Goal: Information Seeking & Learning: Find contact information

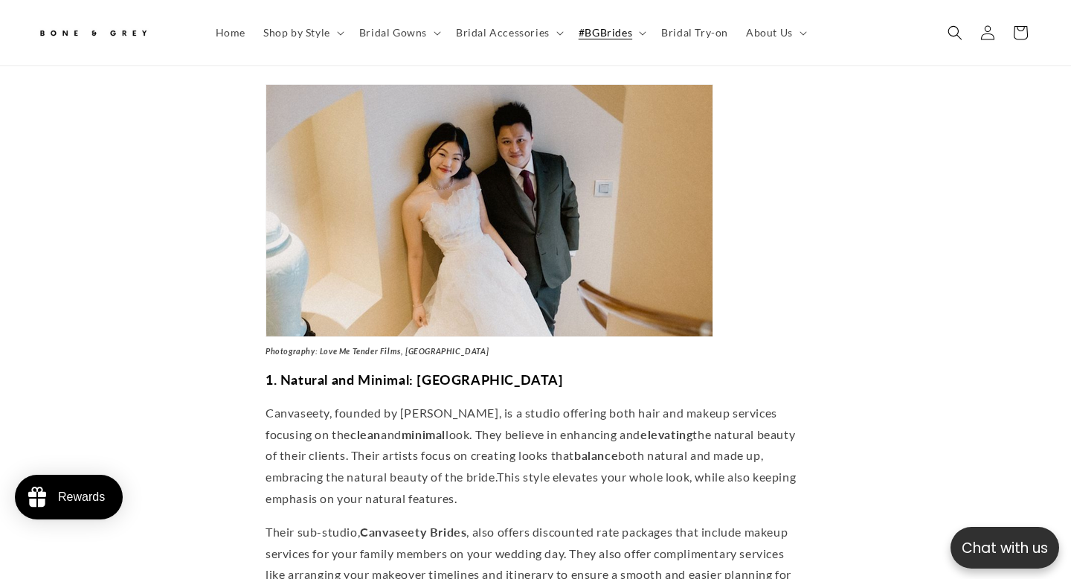
scroll to position [0, 362]
click at [433, 371] on strong "1. Natural and Minimal: [GEOGRAPHIC_DATA]" at bounding box center [415, 379] width 298 height 16
copy strong "Canvaseety"
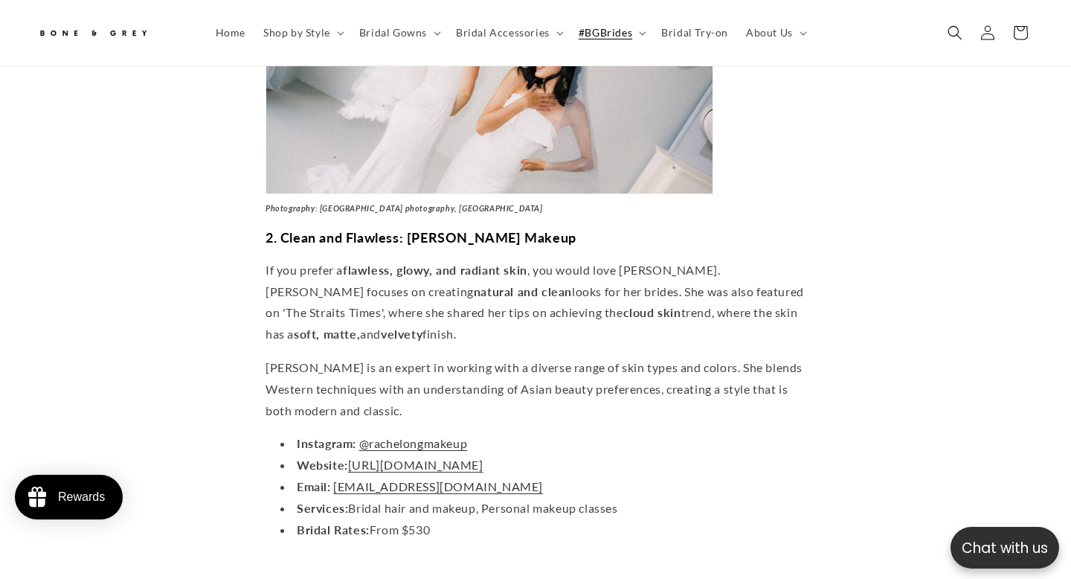
scroll to position [2001, 0]
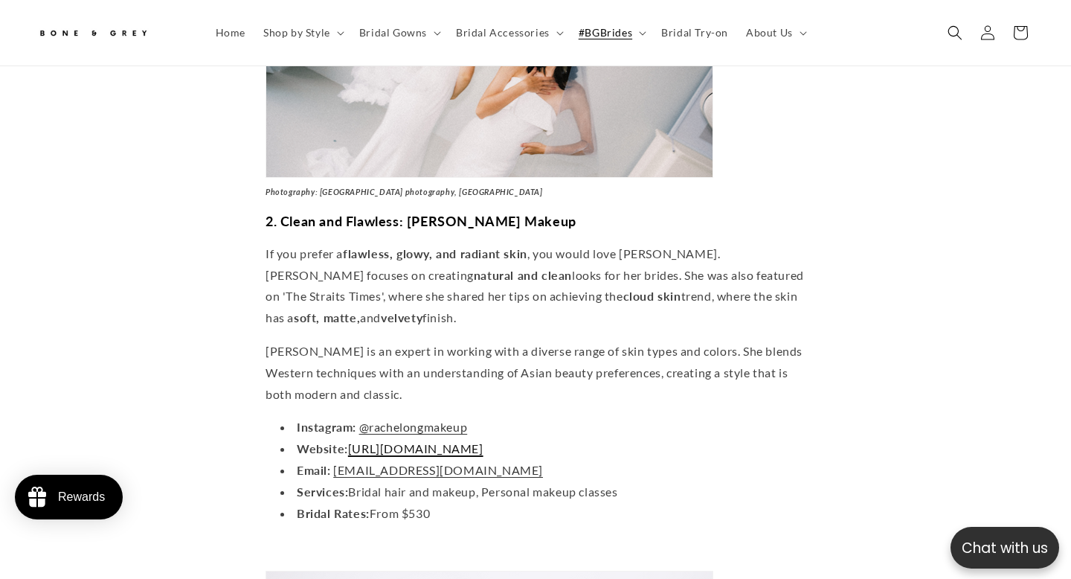
click at [430, 441] on span "[URL][DOMAIN_NAME]" at bounding box center [415, 448] width 135 height 14
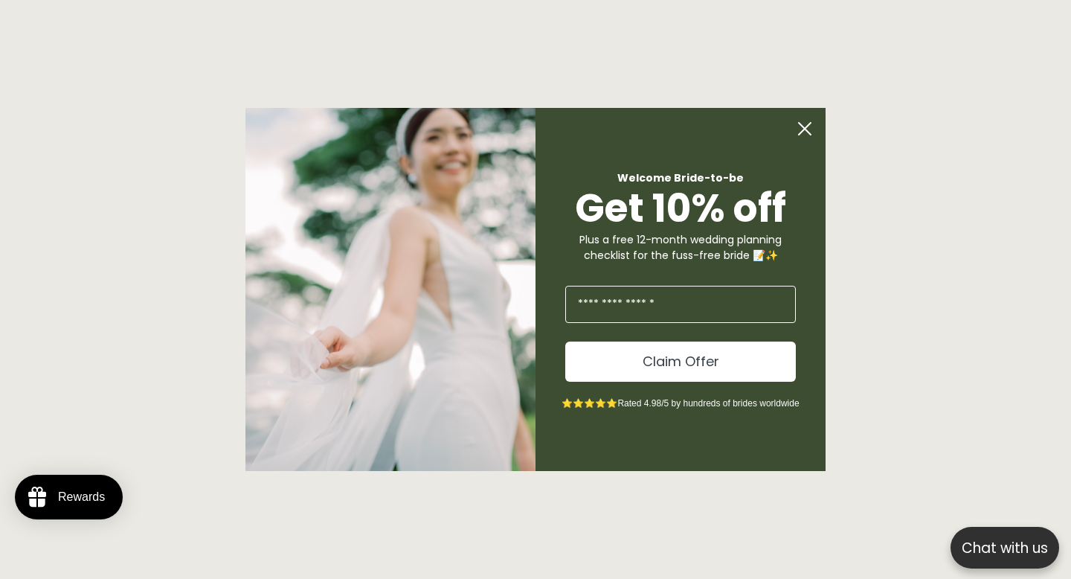
scroll to position [2627, 0]
click at [805, 135] on circle "Close dialog" at bounding box center [805, 129] width 28 height 28
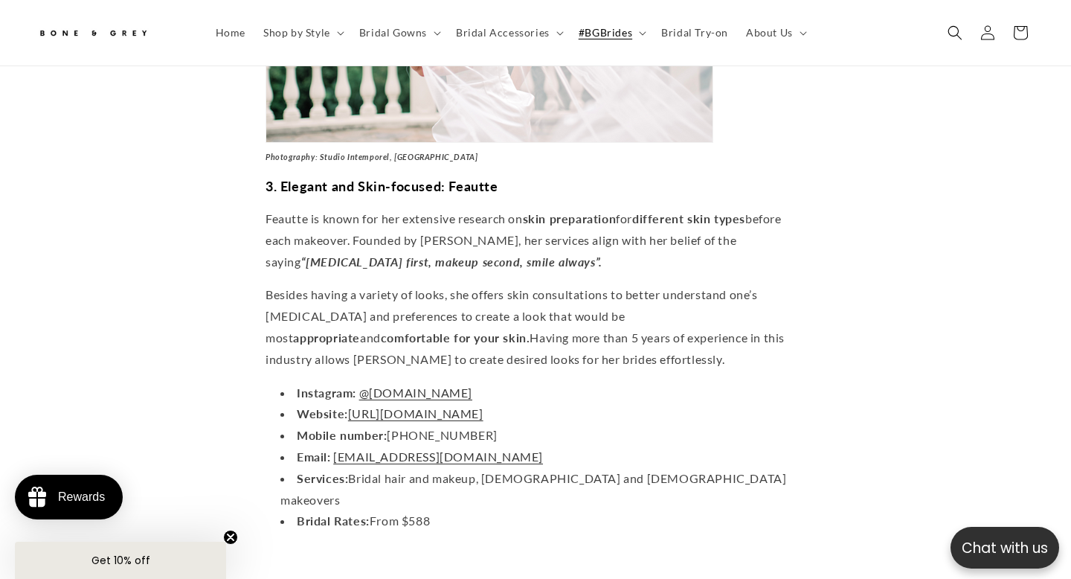
scroll to position [0, 362]
click at [471, 406] on span "[URL][DOMAIN_NAME]" at bounding box center [415, 413] width 135 height 14
copy span "[URL][DOMAIN_NAME]"
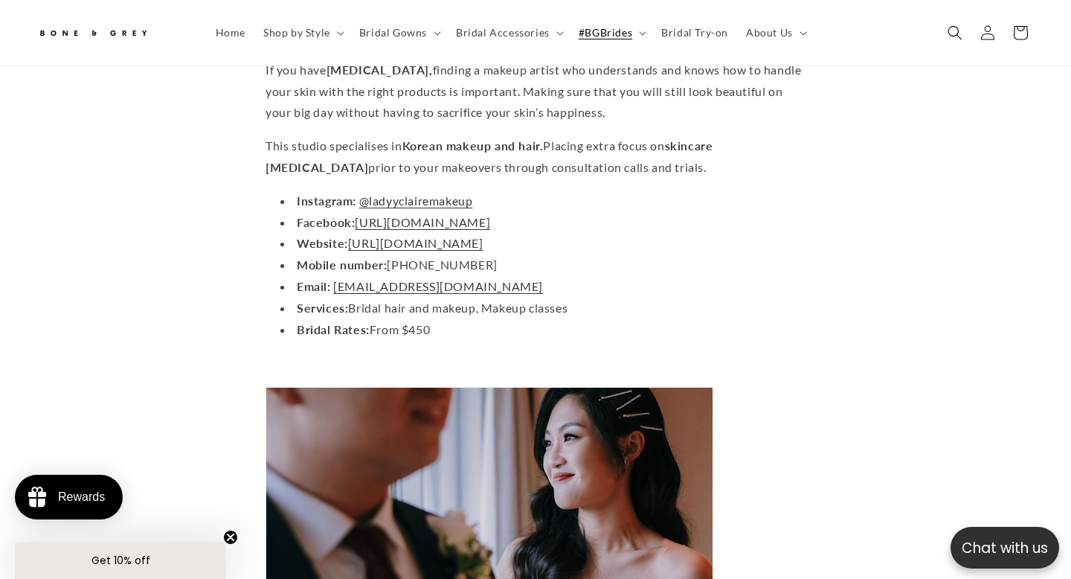
scroll to position [3530, 0]
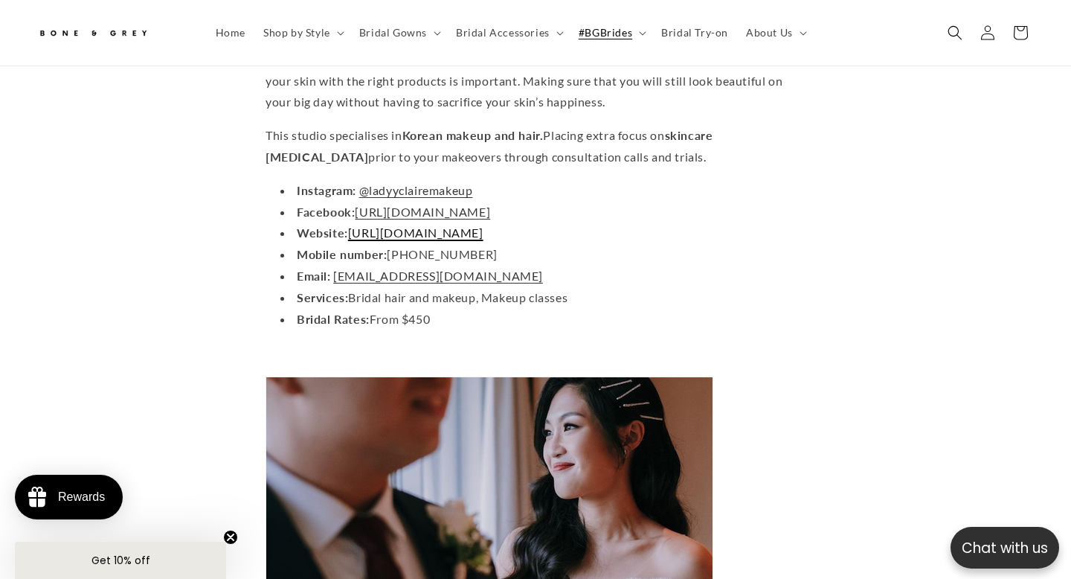
click at [408, 225] on span "[URL][DOMAIN_NAME]" at bounding box center [415, 232] width 135 height 14
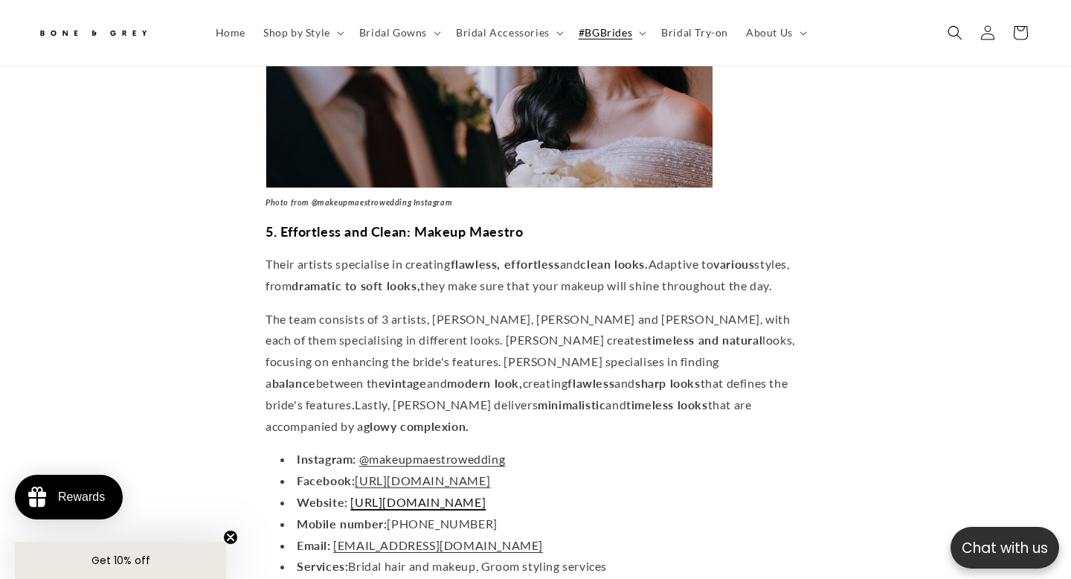
scroll to position [0, 723]
click at [449, 495] on span "[URL][DOMAIN_NAME]" at bounding box center [417, 502] width 135 height 14
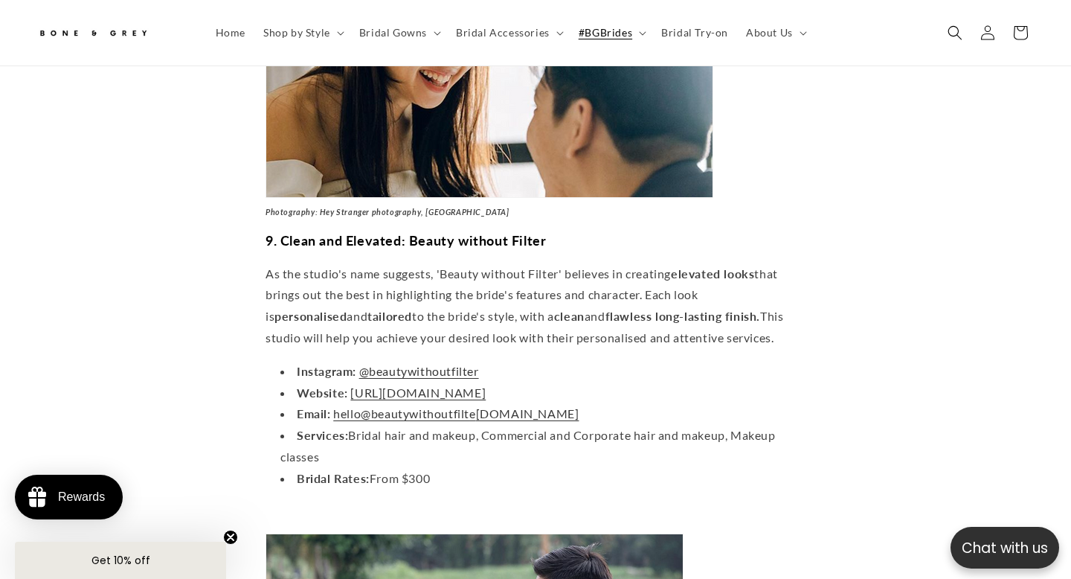
scroll to position [6451, 0]
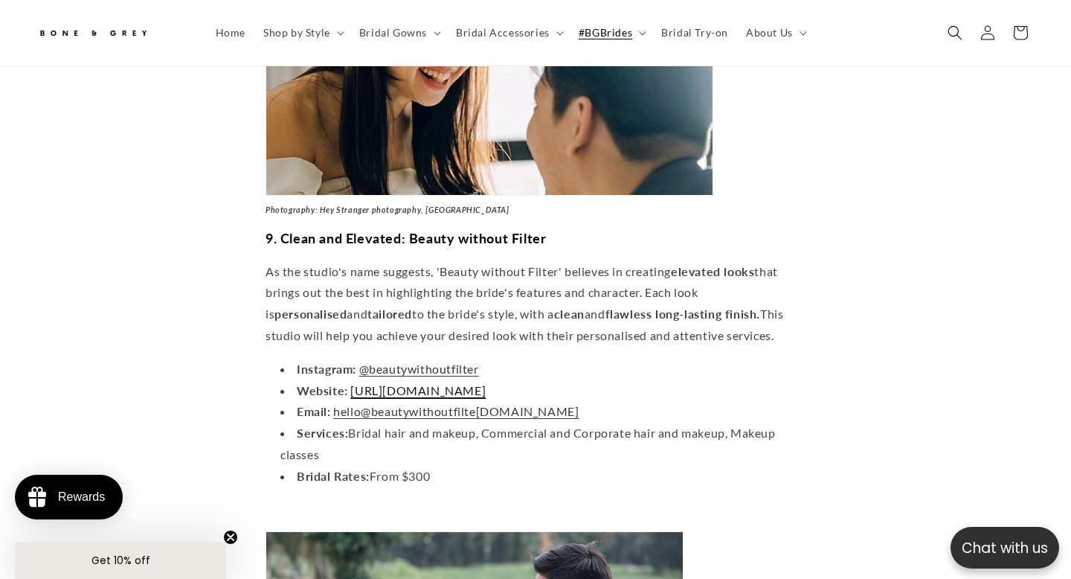
click at [486, 383] on link "[URL][DOMAIN_NAME]" at bounding box center [417, 390] width 135 height 14
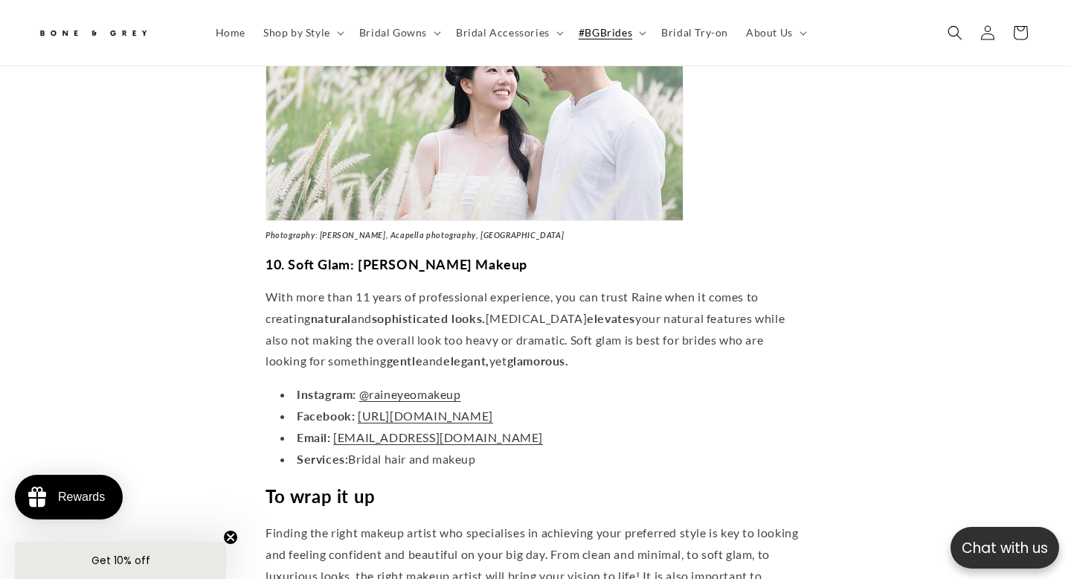
scroll to position [0, 0]
click at [433, 387] on link "@raineyeomakeup" at bounding box center [410, 394] width 102 height 14
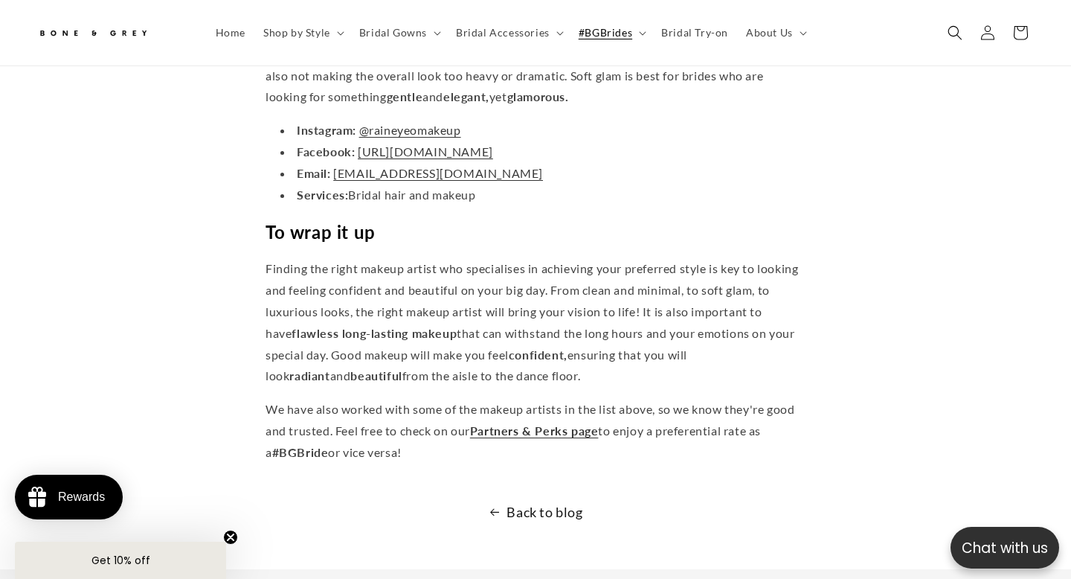
scroll to position [7270, 0]
